Goal: Use online tool/utility: Utilize a website feature to perform a specific function

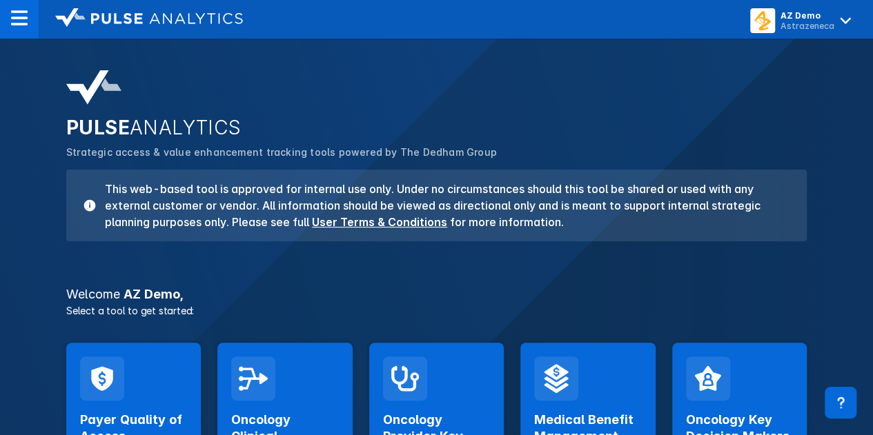
scroll to position [207, 0]
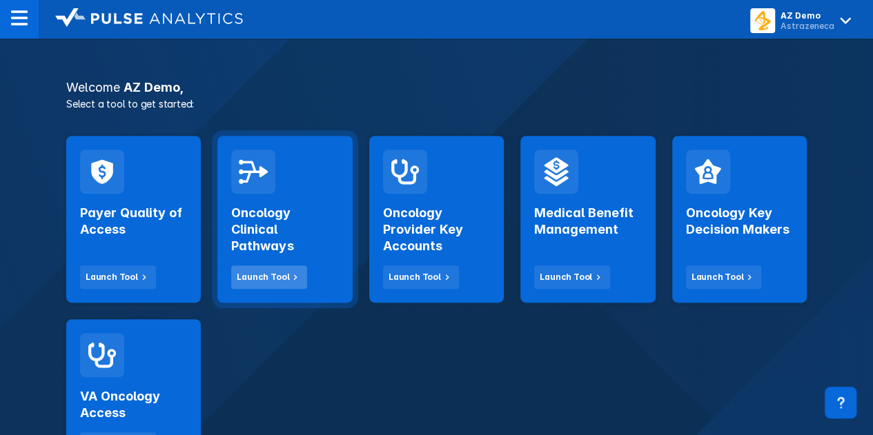
click at [296, 274] on icon at bounding box center [295, 277] width 12 height 12
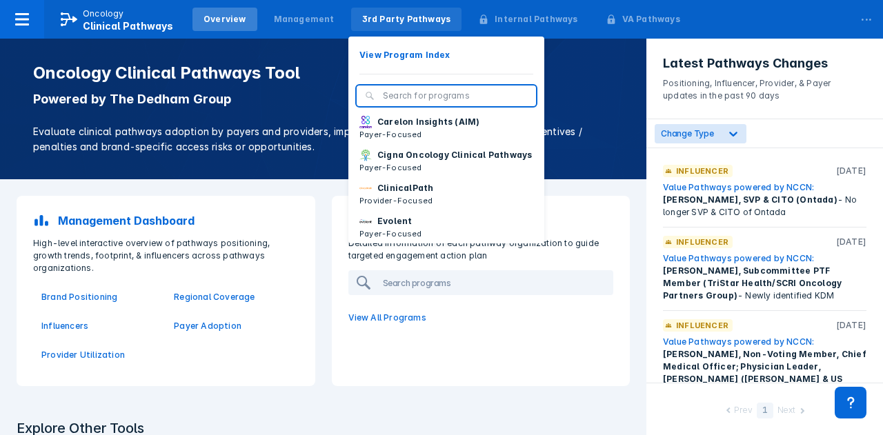
click at [372, 17] on div "3rd Party Pathways" at bounding box center [406, 19] width 89 height 12
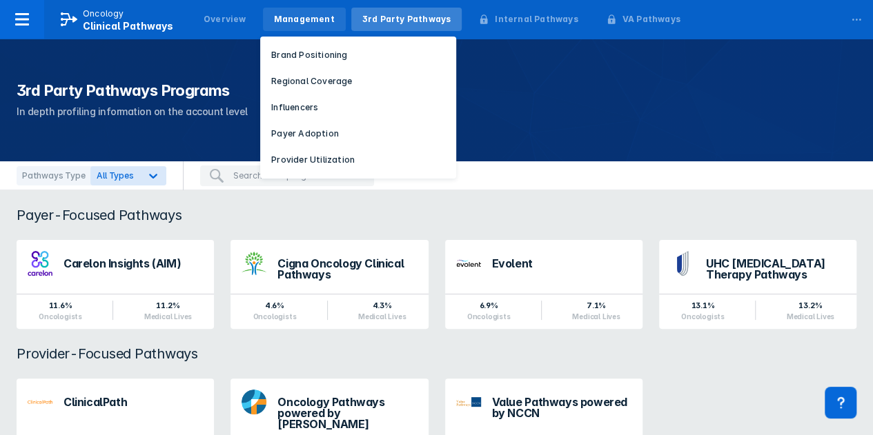
click at [294, 18] on div "Management" at bounding box center [304, 19] width 61 height 12
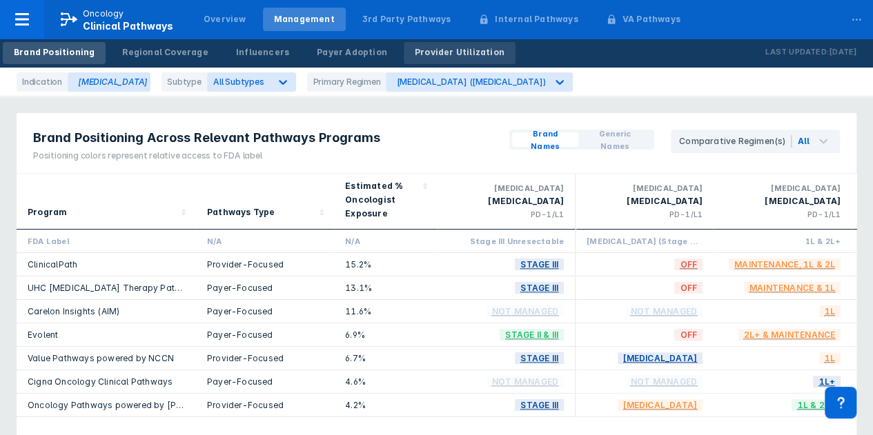
click at [444, 56] on div "Provider Utilization" at bounding box center [460, 52] width 90 height 12
